Goal: Download file/media

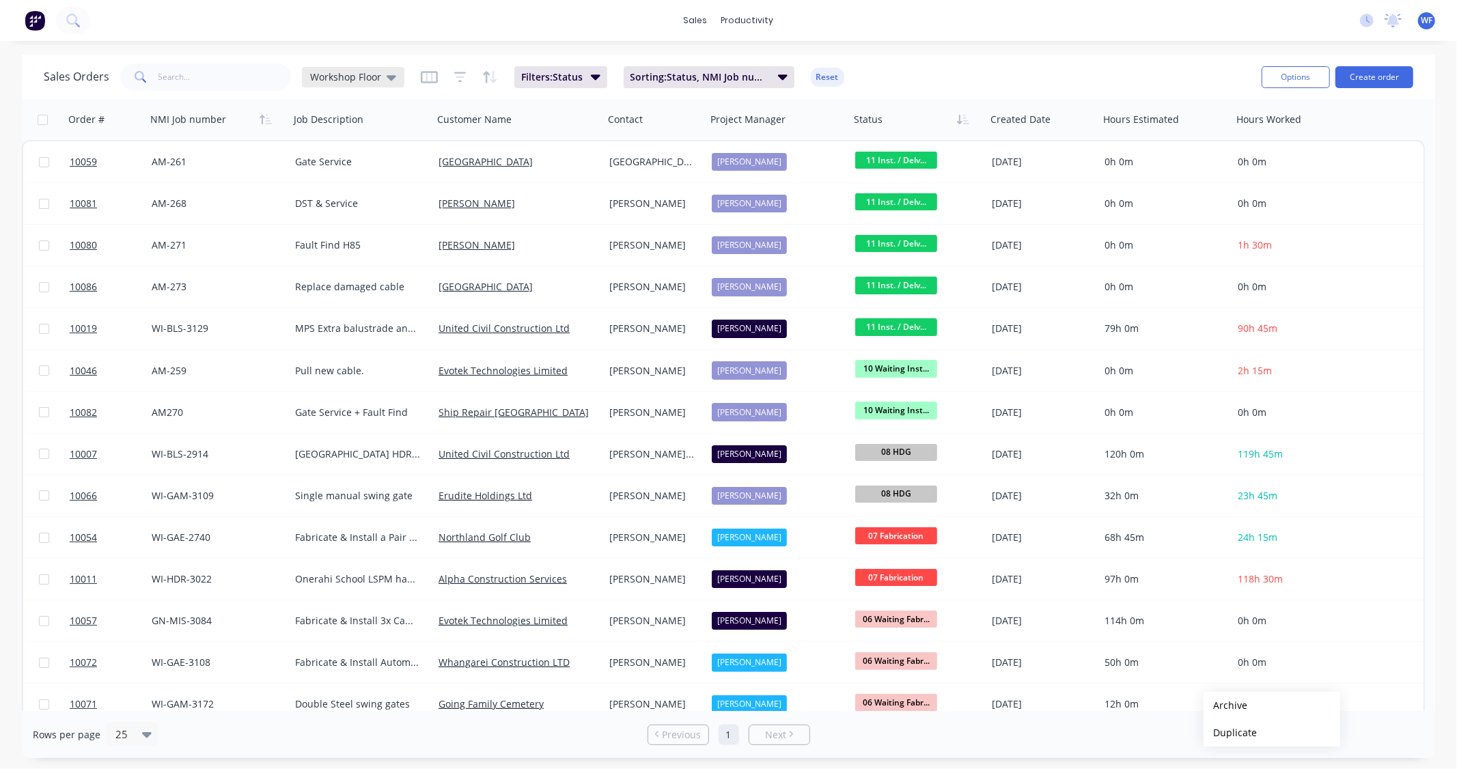
click at [387, 75] on icon at bounding box center [392, 77] width 10 height 5
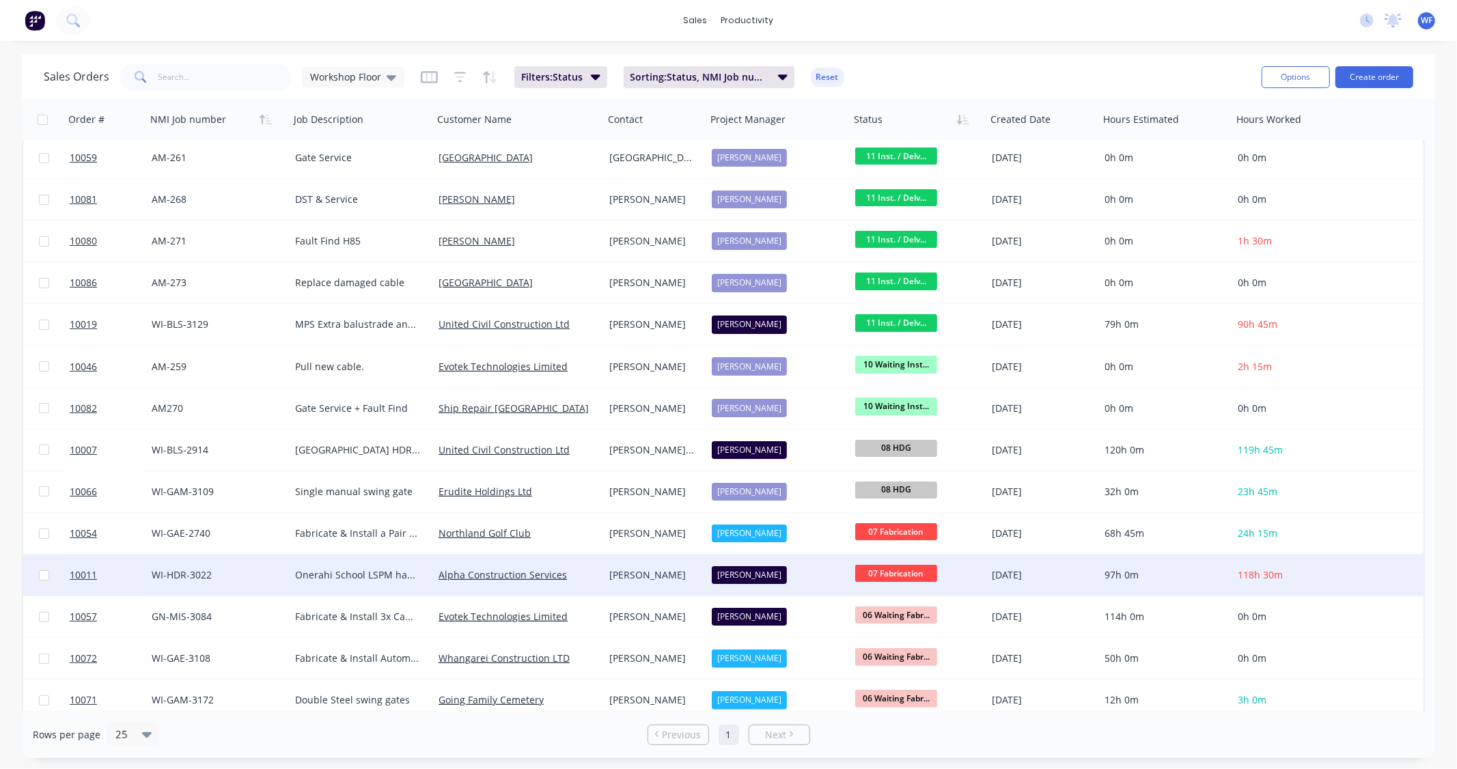
scroll to position [12, 0]
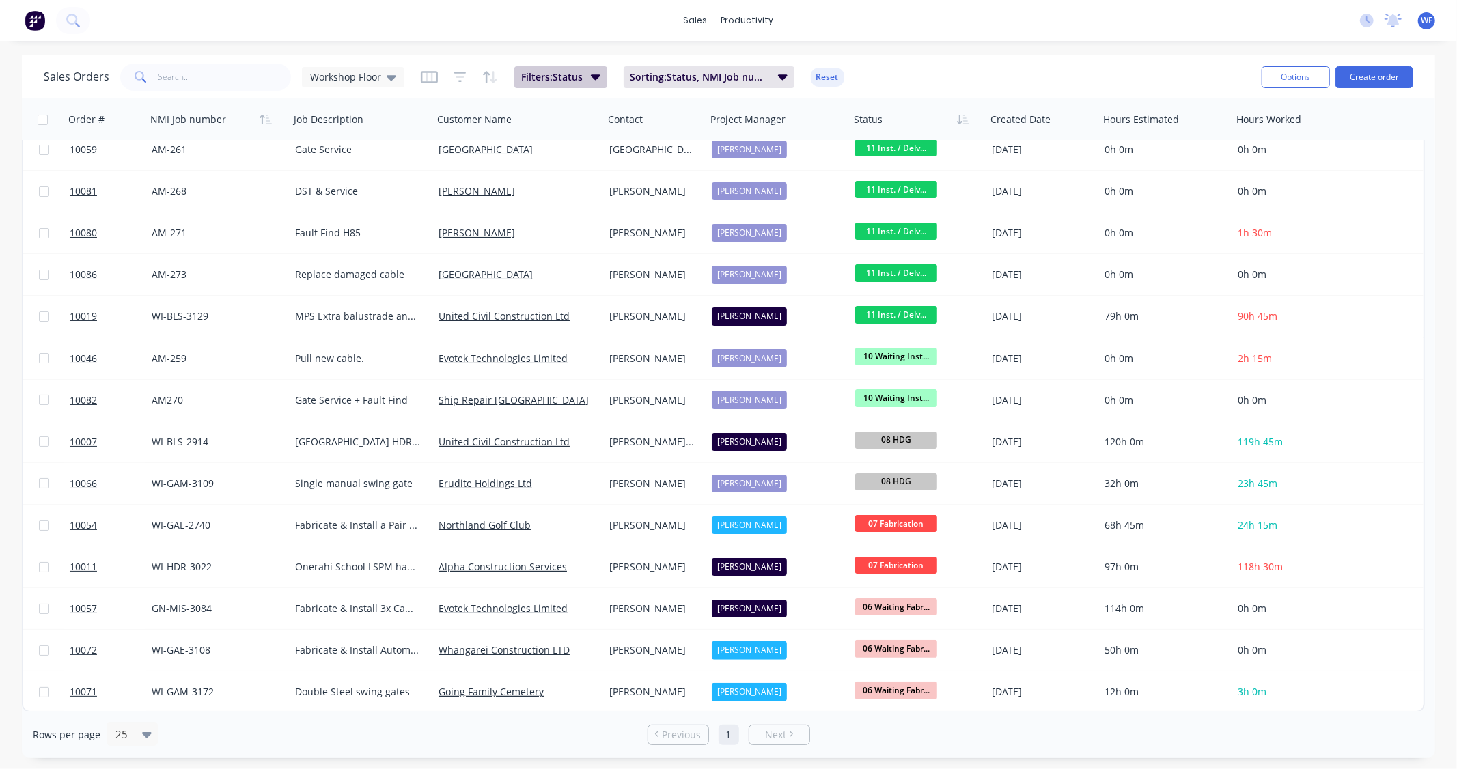
click at [602, 73] on button "Filters: Status" at bounding box center [560, 77] width 93 height 22
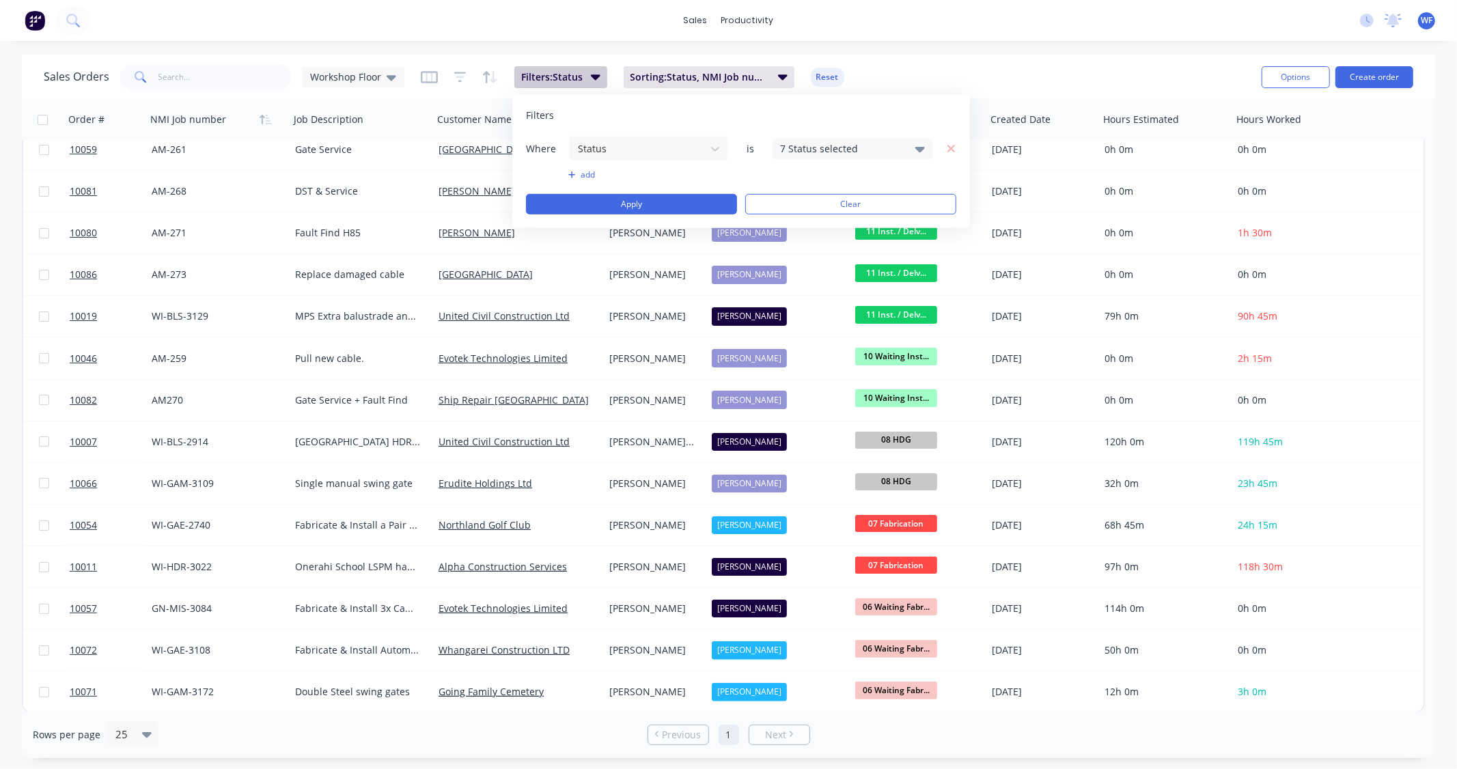
click at [599, 72] on button "Filters: Status" at bounding box center [560, 77] width 93 height 22
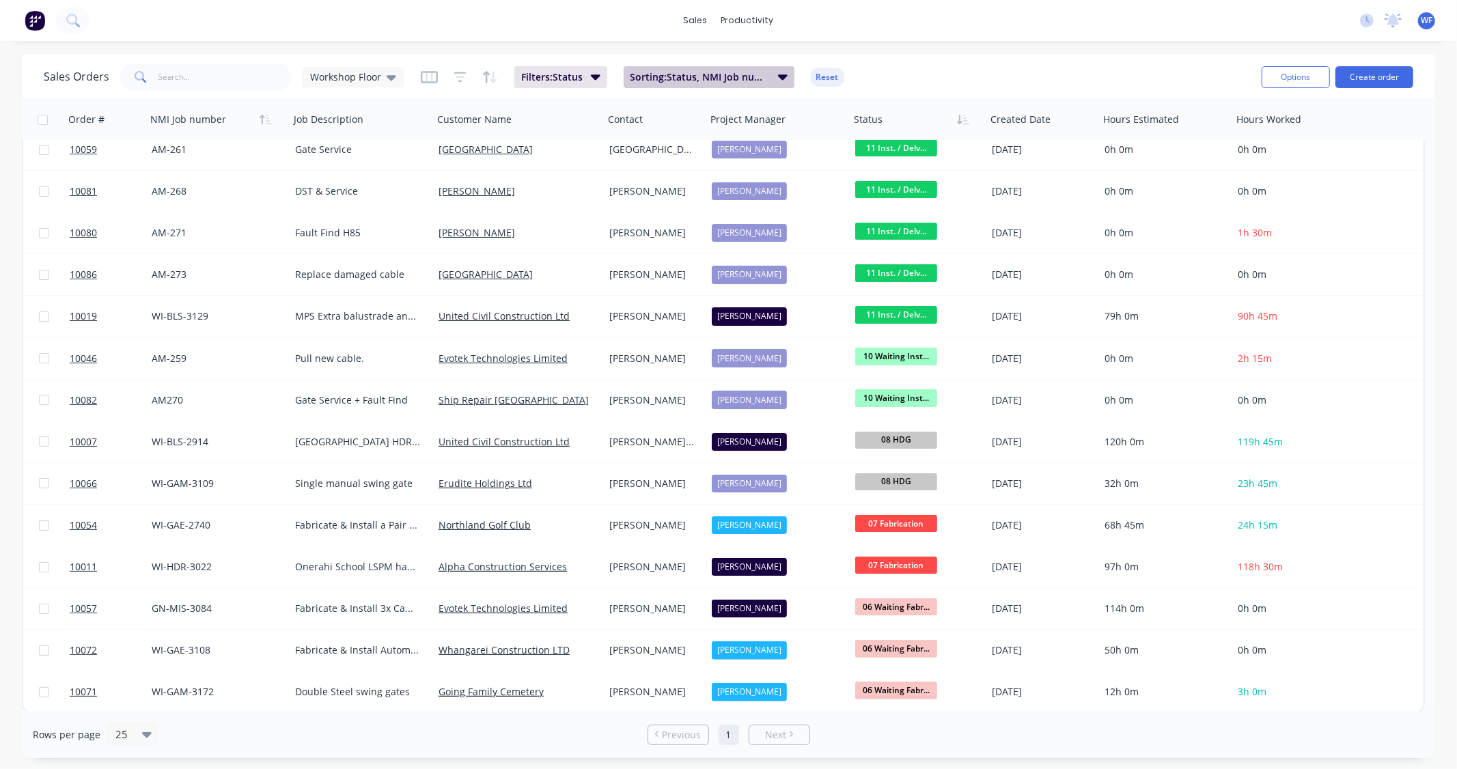
click at [752, 73] on span "Sorting: Status, NMI Job number" at bounding box center [699, 77] width 139 height 14
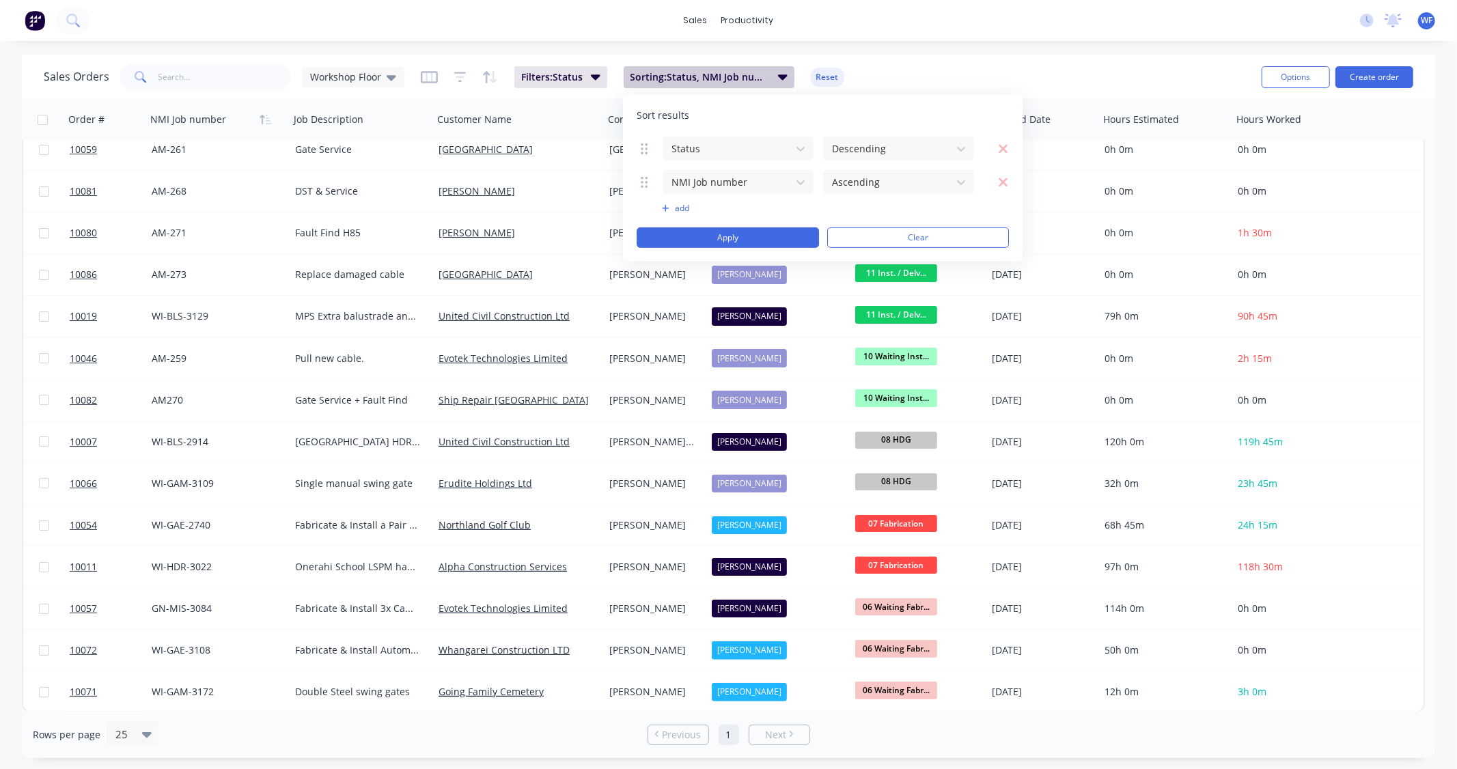
click at [752, 73] on span "Sorting: Status, NMI Job number" at bounding box center [699, 77] width 139 height 14
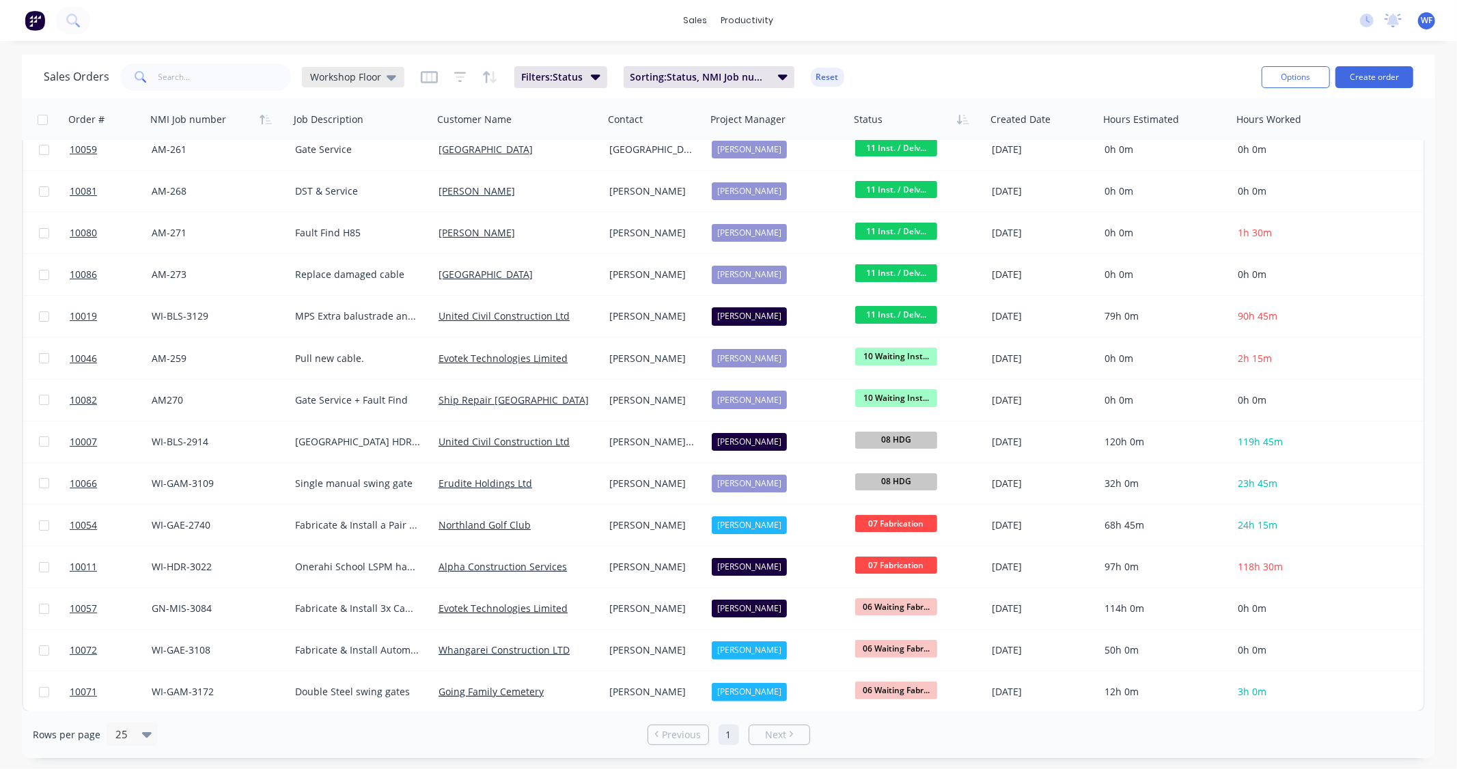
click at [349, 74] on span "Workshop Floor" at bounding box center [345, 77] width 71 height 14
click at [374, 219] on button "Workshop Floor (Default)" at bounding box center [384, 220] width 156 height 16
click at [380, 71] on div "Workshop Floor" at bounding box center [353, 77] width 86 height 12
click at [383, 71] on div "Workshop Floor" at bounding box center [353, 77] width 86 height 12
click at [418, 74] on div "Sales Orders Workshop Floor Filters: Status Sorting: Status, NMI Job number Res…" at bounding box center [647, 76] width 1207 height 33
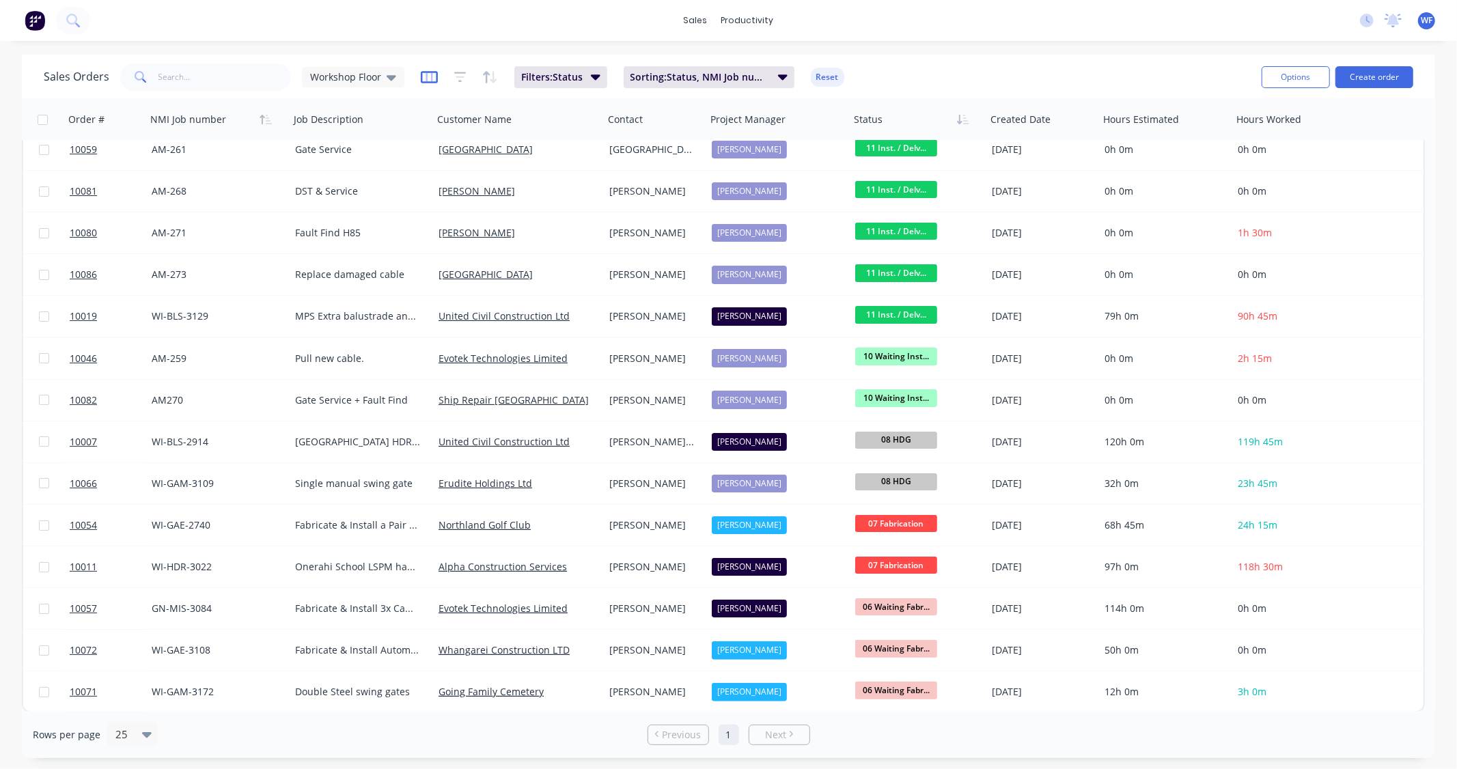
click at [431, 76] on icon "button" at bounding box center [429, 77] width 17 height 14
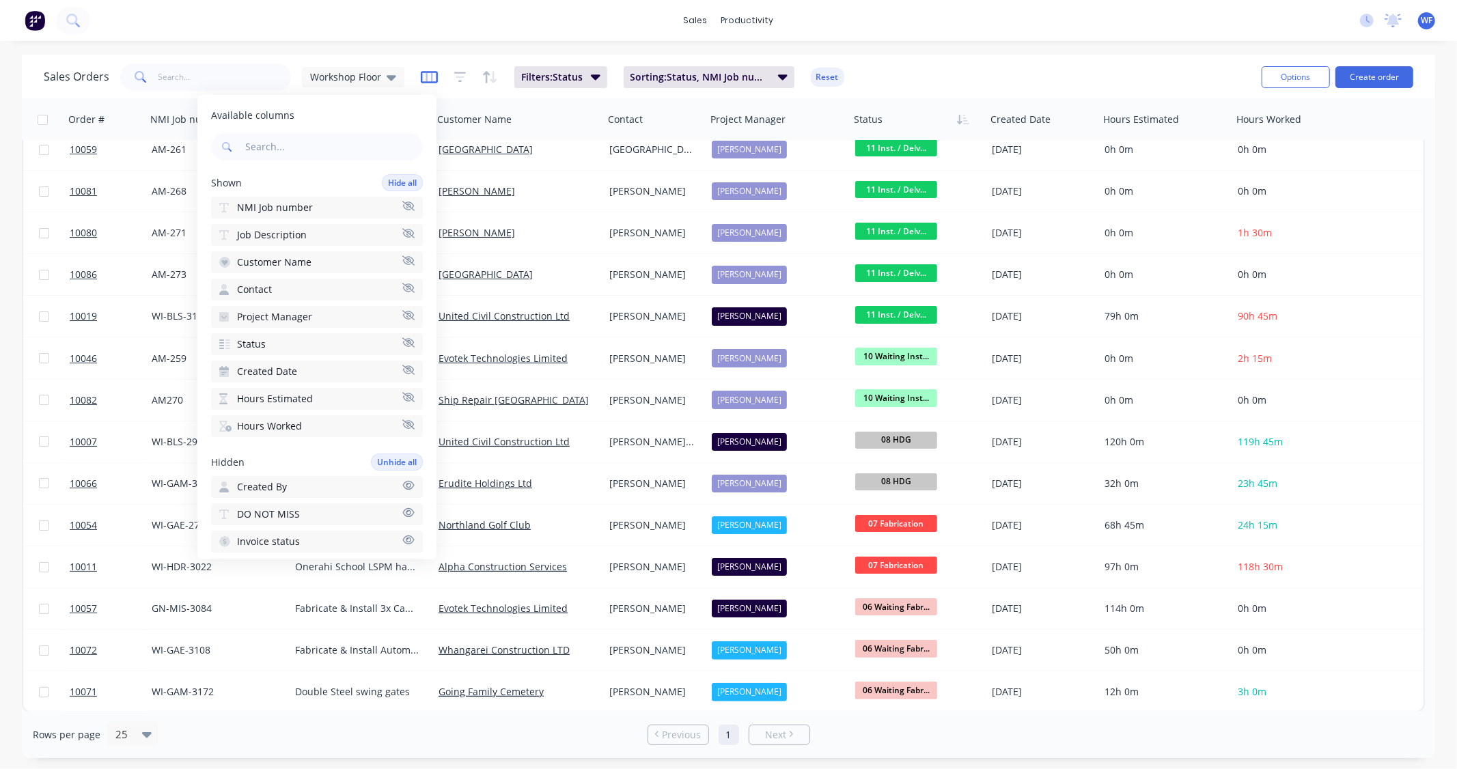
click at [431, 76] on icon "button" at bounding box center [429, 77] width 17 height 14
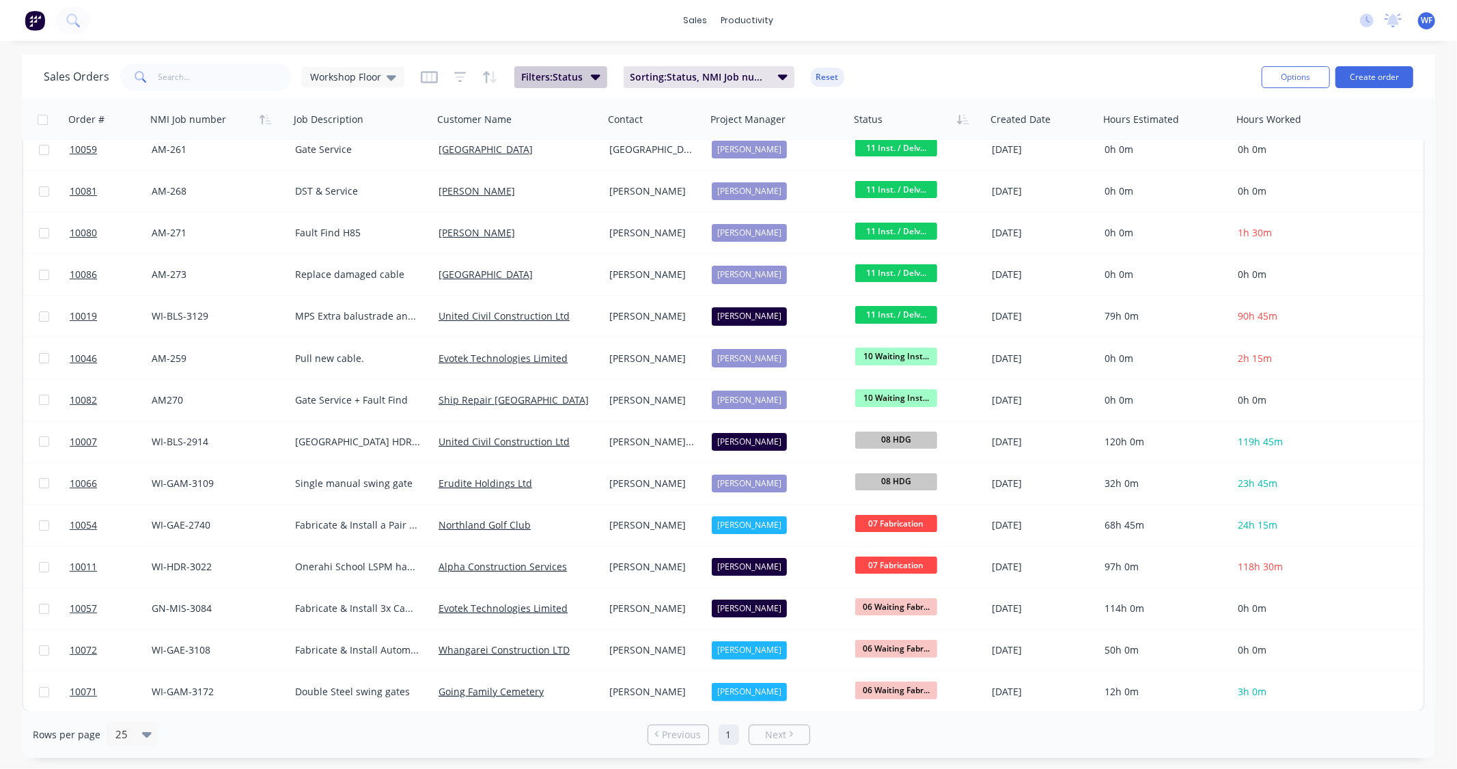
click at [586, 86] on button "Filters: Status" at bounding box center [560, 77] width 93 height 22
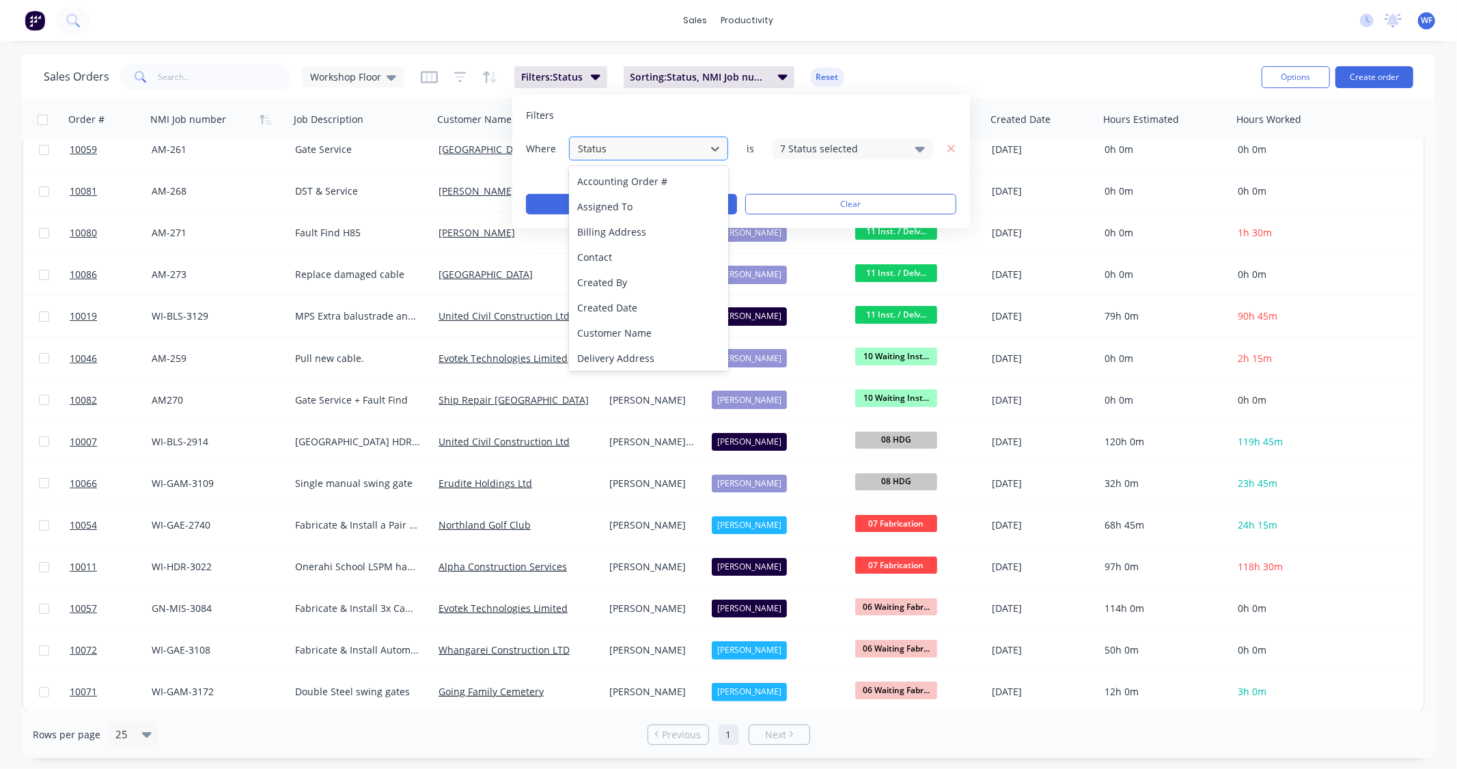
click at [693, 145] on div at bounding box center [638, 148] width 122 height 17
click at [698, 147] on div at bounding box center [638, 148] width 122 height 17
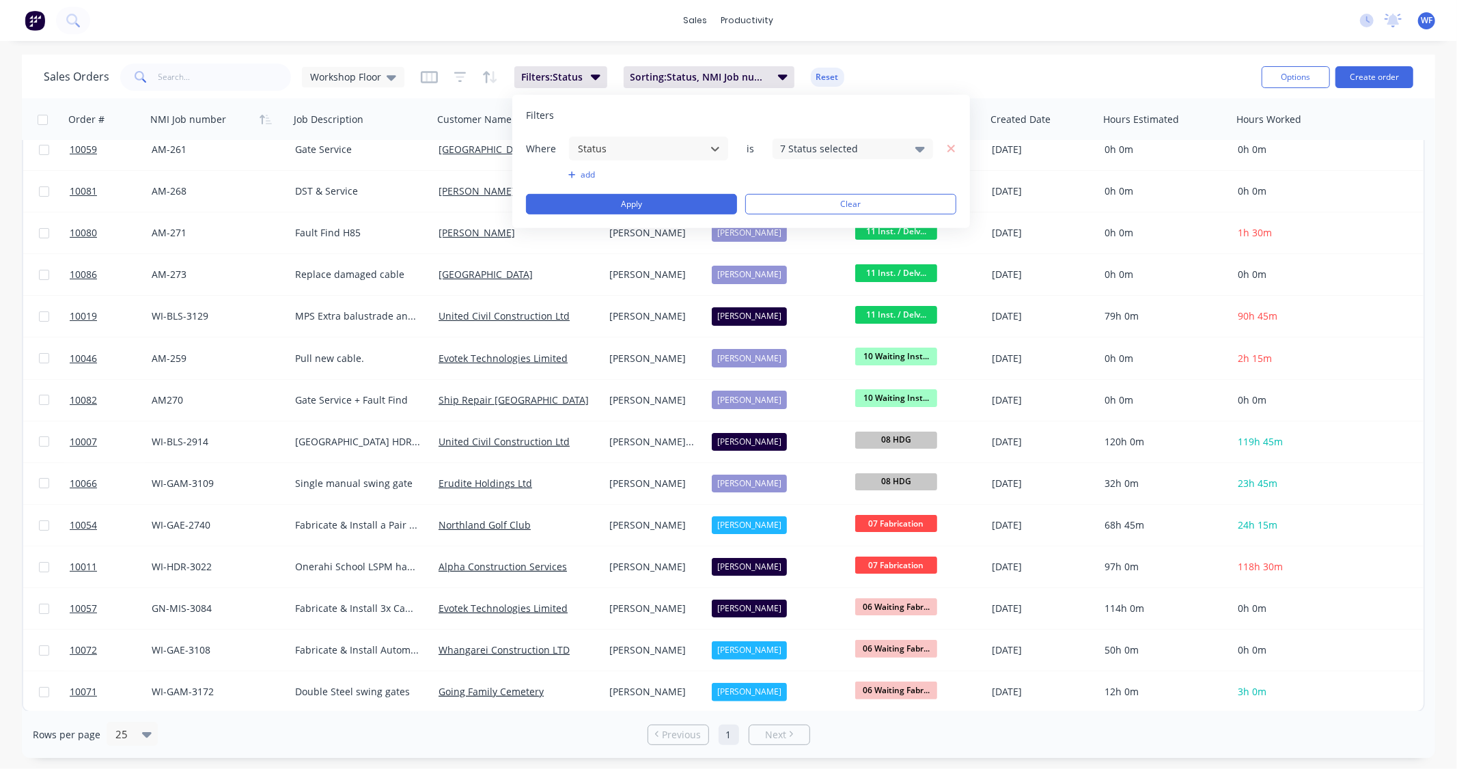
click at [694, 107] on div "Filters Where Status is 7 Status selected add Apply Clear" at bounding box center [741, 161] width 458 height 133
click at [571, 66] on button "Filters: Status" at bounding box center [560, 77] width 93 height 22
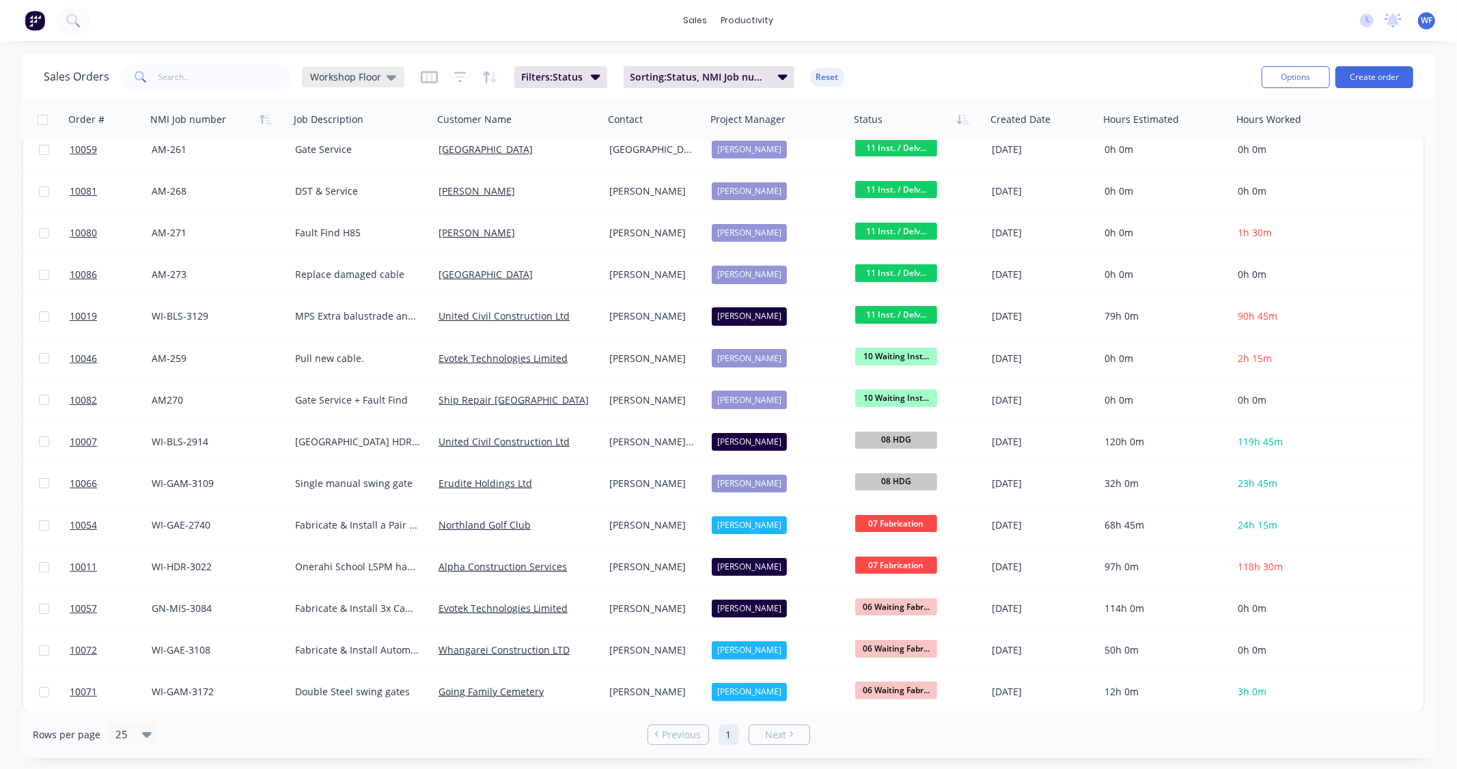
click at [344, 83] on span "Workshop Floor" at bounding box center [345, 77] width 71 height 14
click at [455, 193] on button "None" at bounding box center [384, 193] width 156 height 16
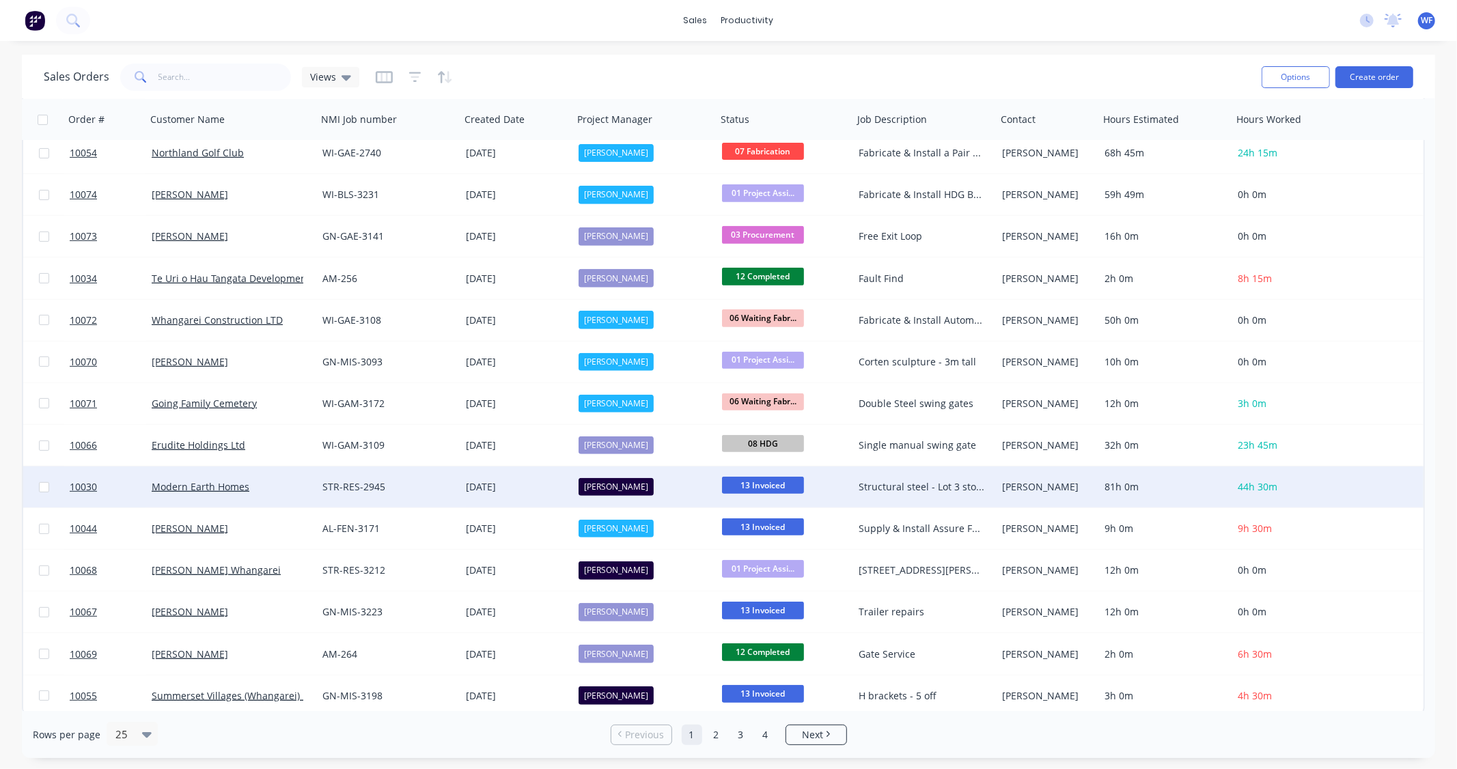
scroll to position [472, 0]
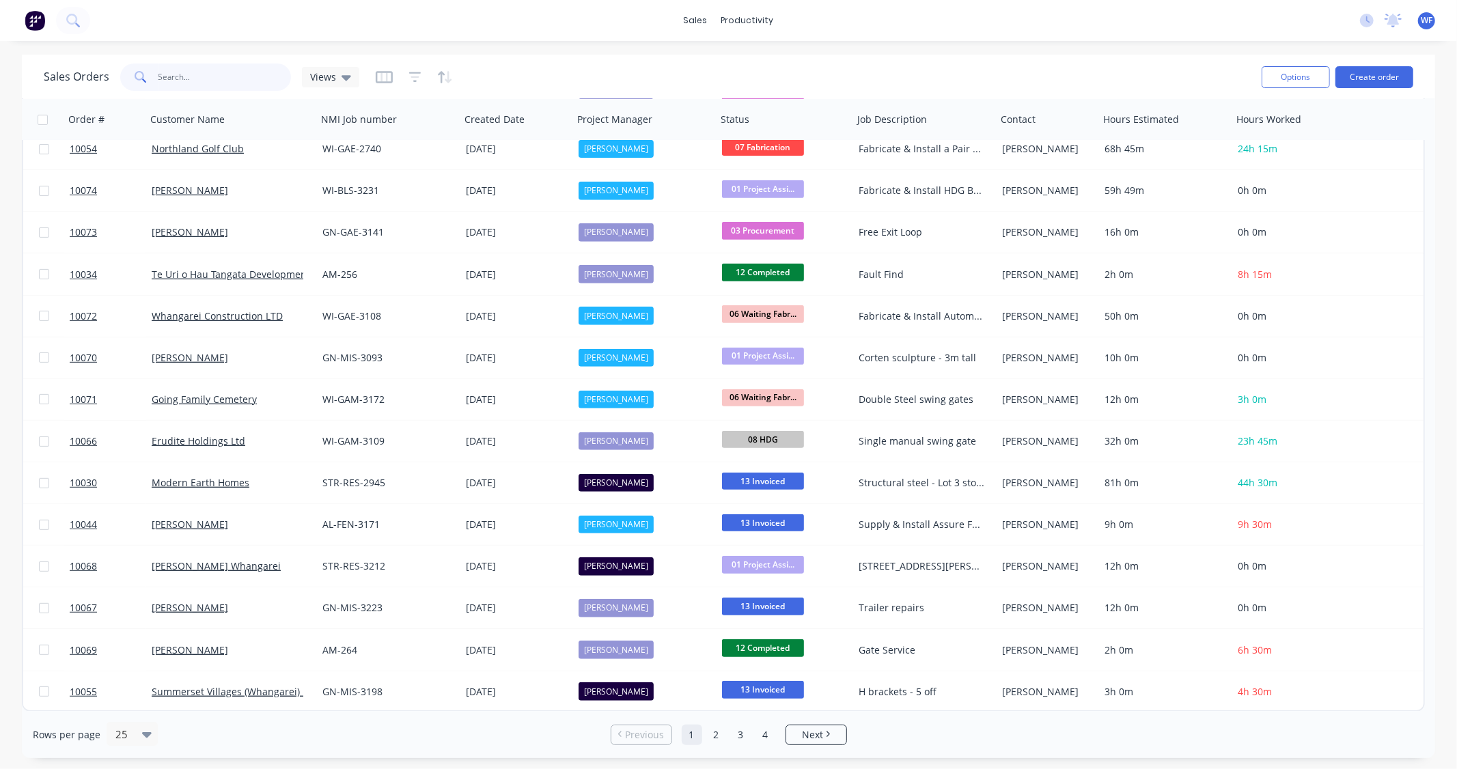
click at [201, 82] on input "text" at bounding box center [224, 77] width 133 height 27
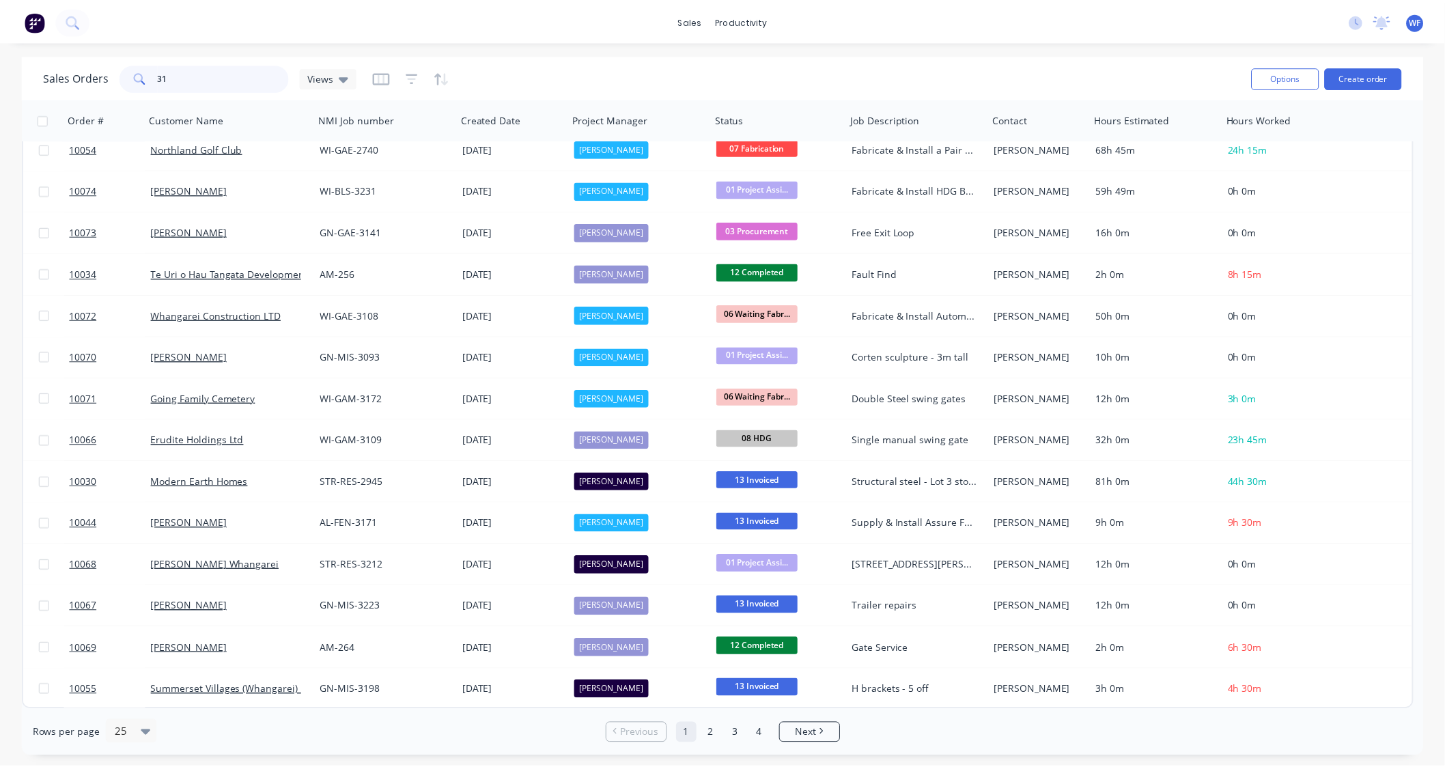
scroll to position [0, 0]
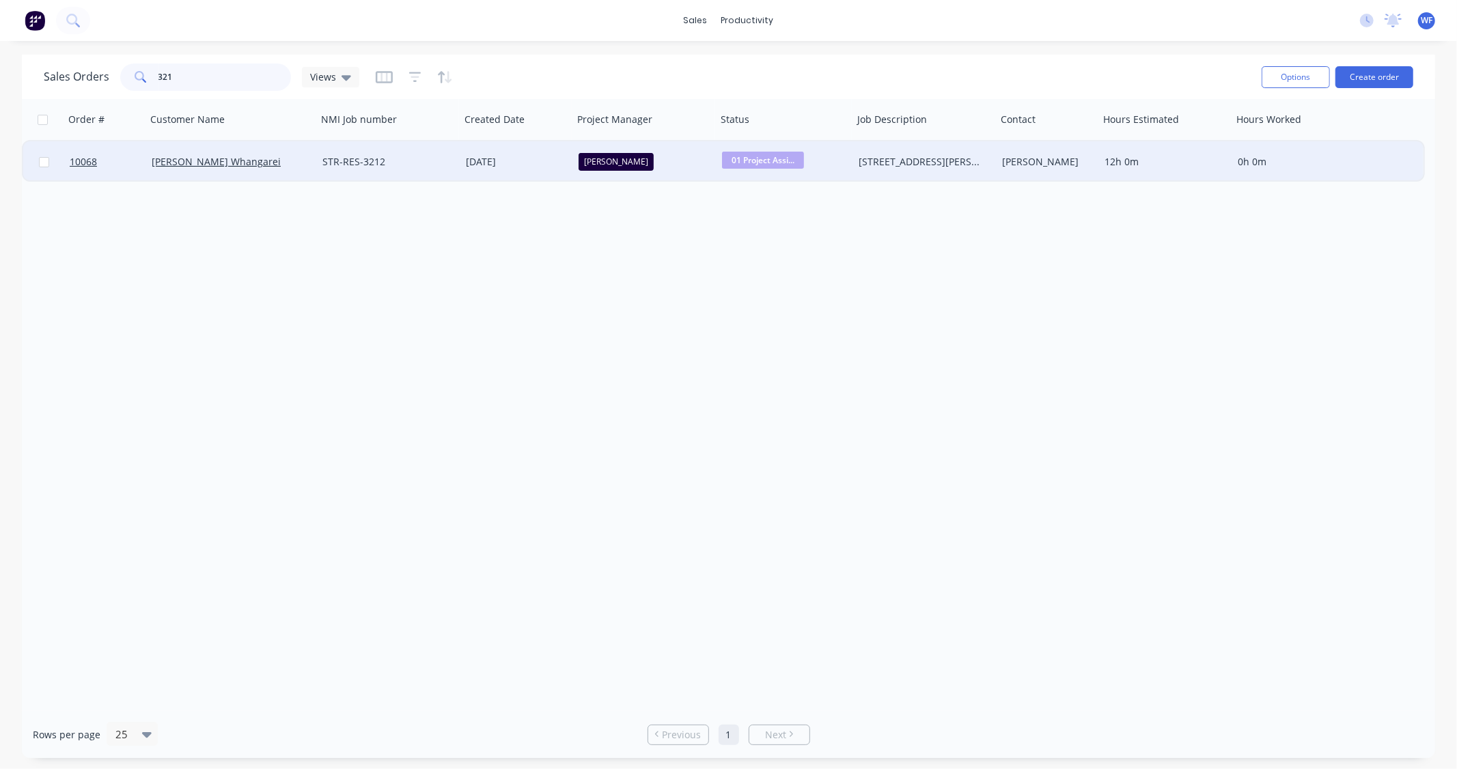
type input "321"
click at [264, 159] on div "Lockwood Whangarei" at bounding box center [228, 162] width 152 height 14
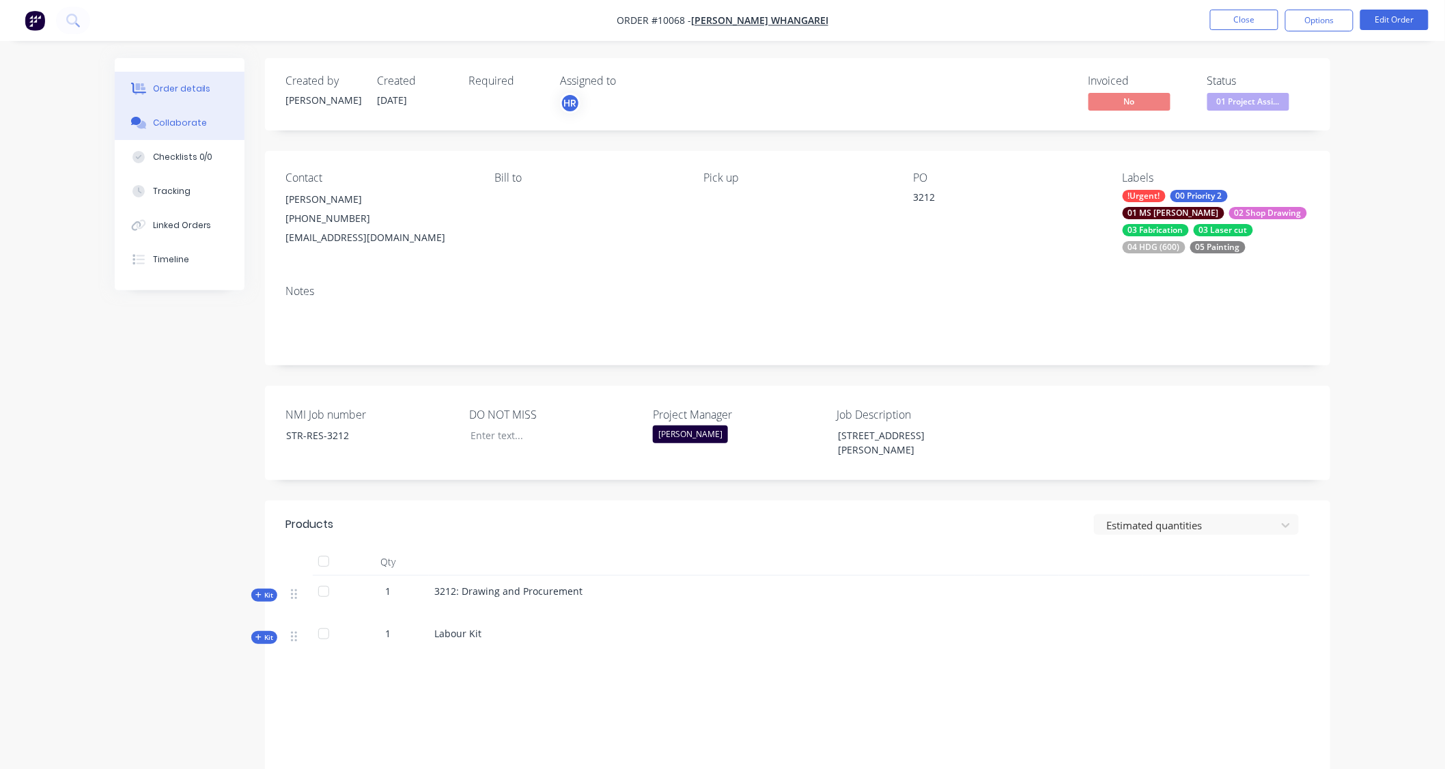
click at [188, 121] on div "Collaborate" at bounding box center [180, 123] width 54 height 12
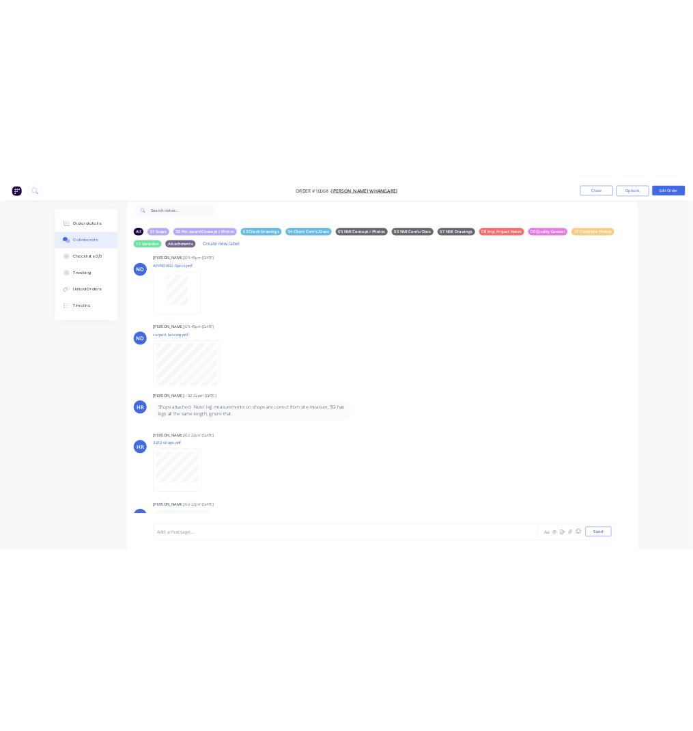
scroll to position [44, 0]
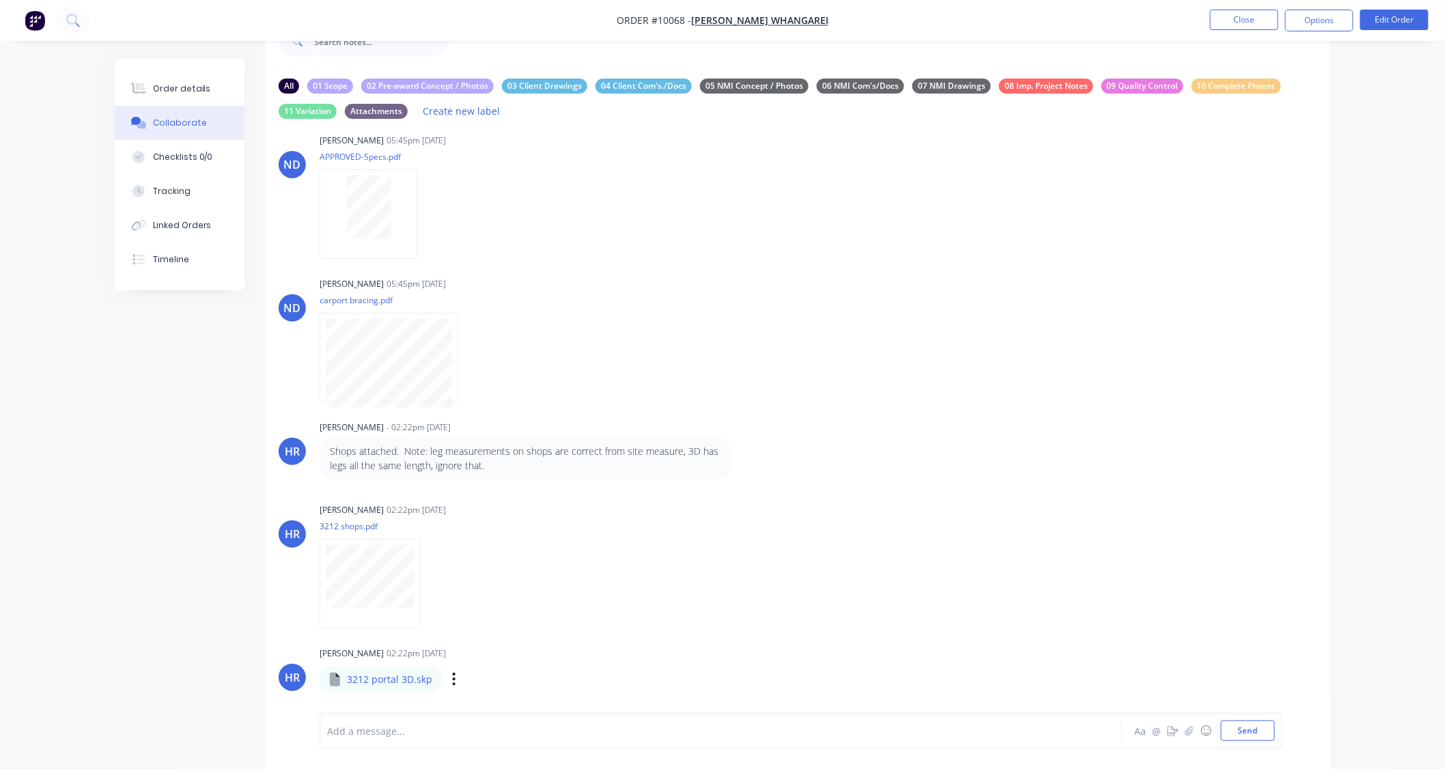
click at [332, 680] on icon at bounding box center [335, 680] width 10 height 14
click at [368, 680] on p "3212 portal 3D.skp" at bounding box center [389, 680] width 85 height 14
click at [428, 680] on p "3212 portal 3D.skp" at bounding box center [389, 680] width 85 height 14
click at [361, 677] on p "3212 portal 3D.skp" at bounding box center [389, 680] width 85 height 14
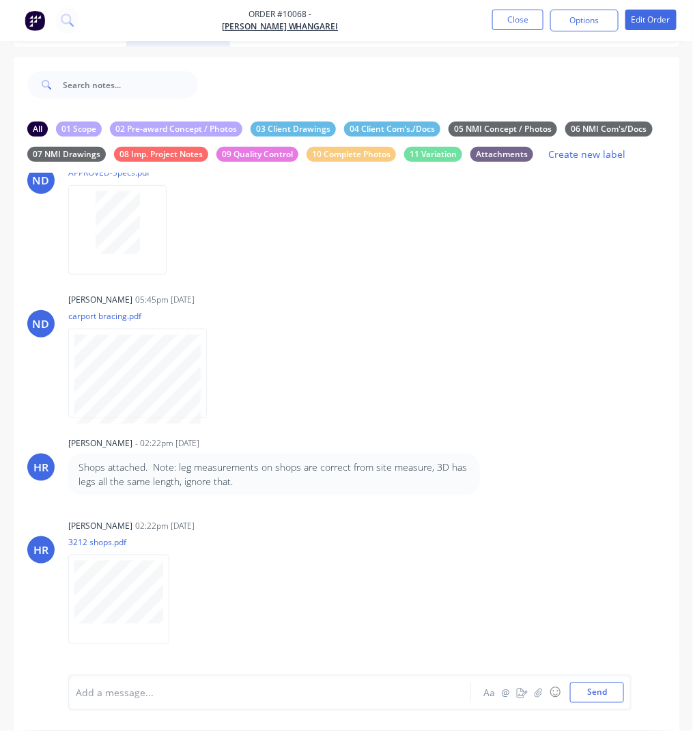
scroll to position [55, 0]
click at [191, 682] on div "3212 portal 3D.skp" at bounding box center [129, 695] width 123 height 27
click at [350, 685] on div "Labels Download" at bounding box center [274, 695] width 154 height 20
click at [205, 687] on icon "button" at bounding box center [203, 695] width 4 height 16
click at [370, 676] on button "Download" at bounding box center [293, 691] width 154 height 31
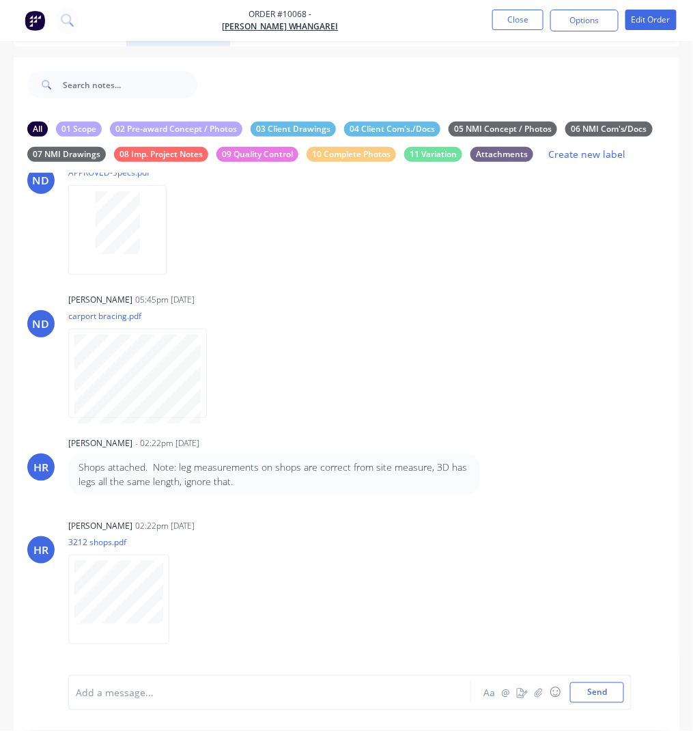
click at [191, 682] on div "3212 portal 3D.skp" at bounding box center [129, 695] width 123 height 27
click at [181, 689] on p "3212 portal 3D.skp" at bounding box center [138, 696] width 85 height 14
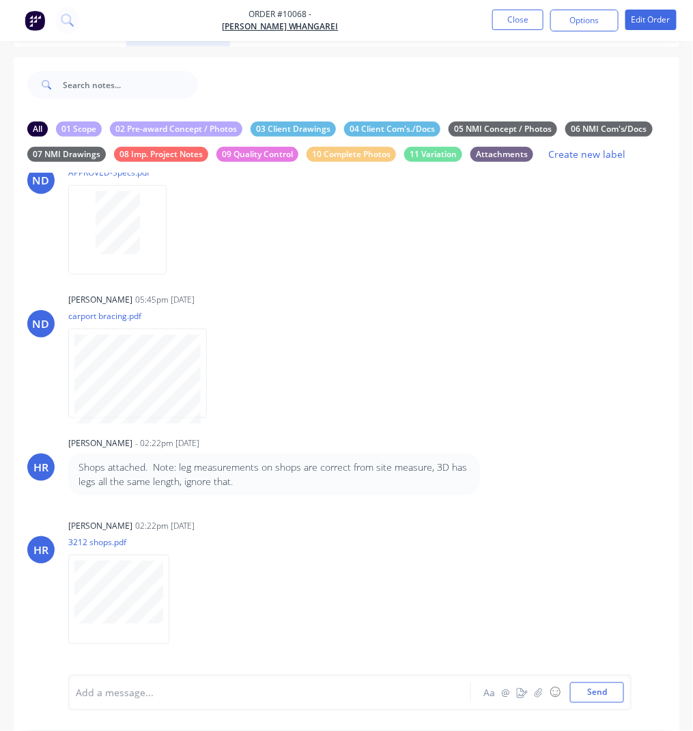
click at [181, 689] on p "3212 portal 3D.skp" at bounding box center [138, 696] width 85 height 14
click at [0, 0] on icon "button" at bounding box center [0, 0] width 0 height 0
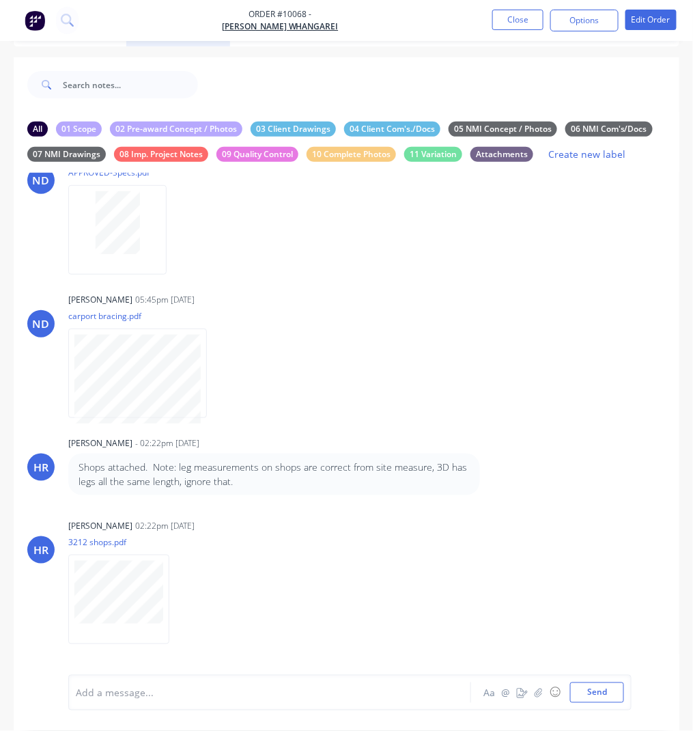
click at [0, 0] on button "Download" at bounding box center [0, 0] width 0 height 0
